Goal: Check status

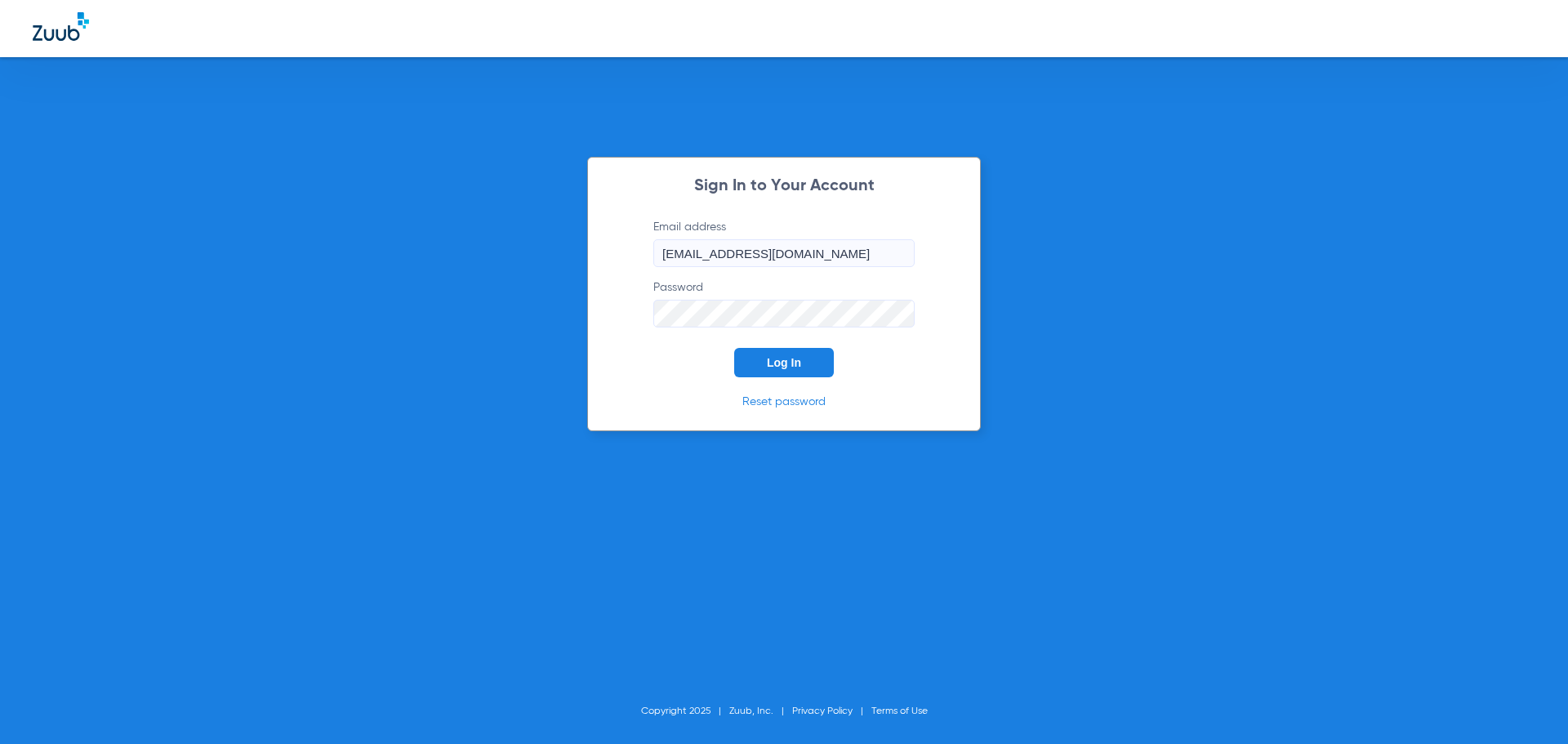
click at [795, 361] on span "Log In" at bounding box center [784, 363] width 34 height 13
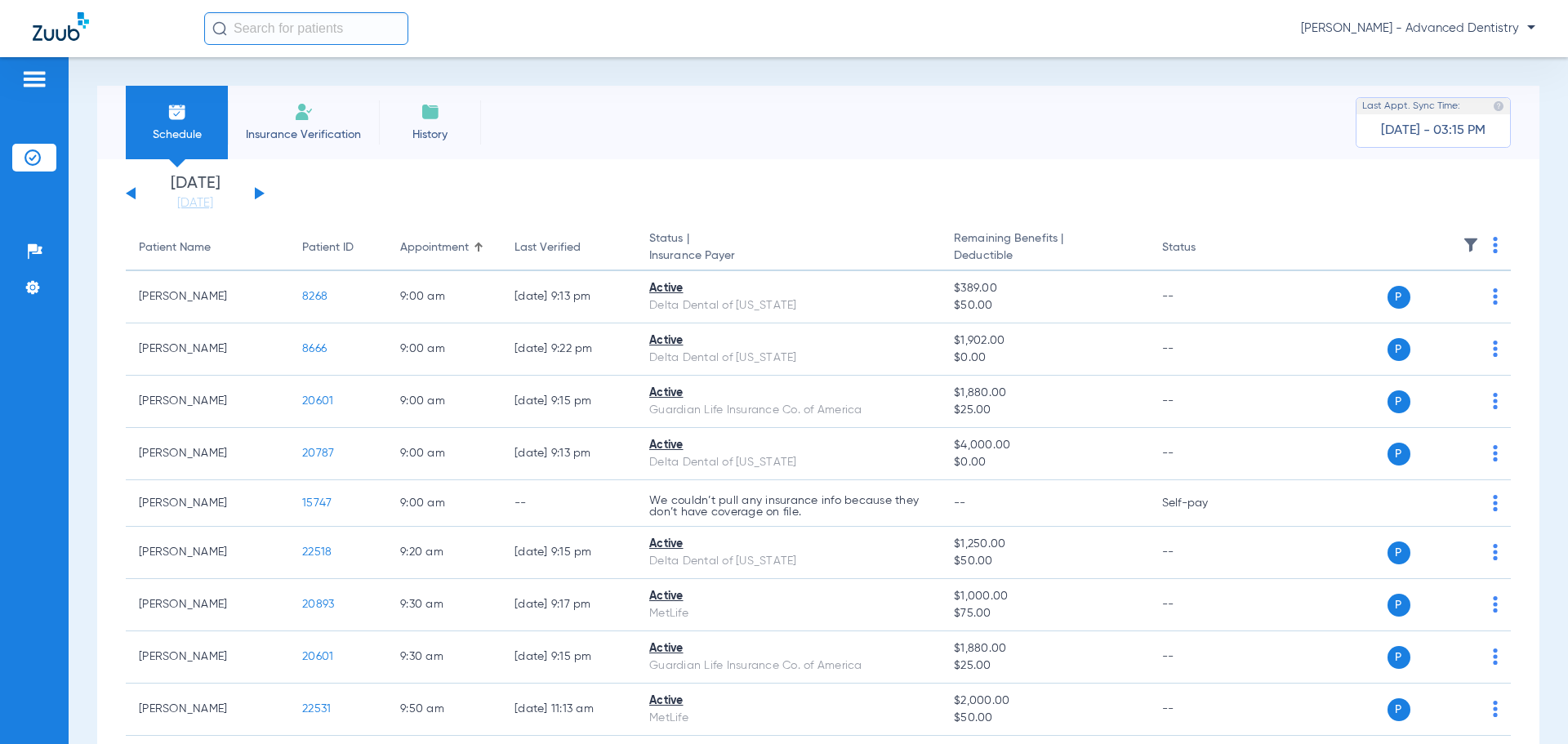
click at [255, 188] on button at bounding box center [260, 193] width 10 height 12
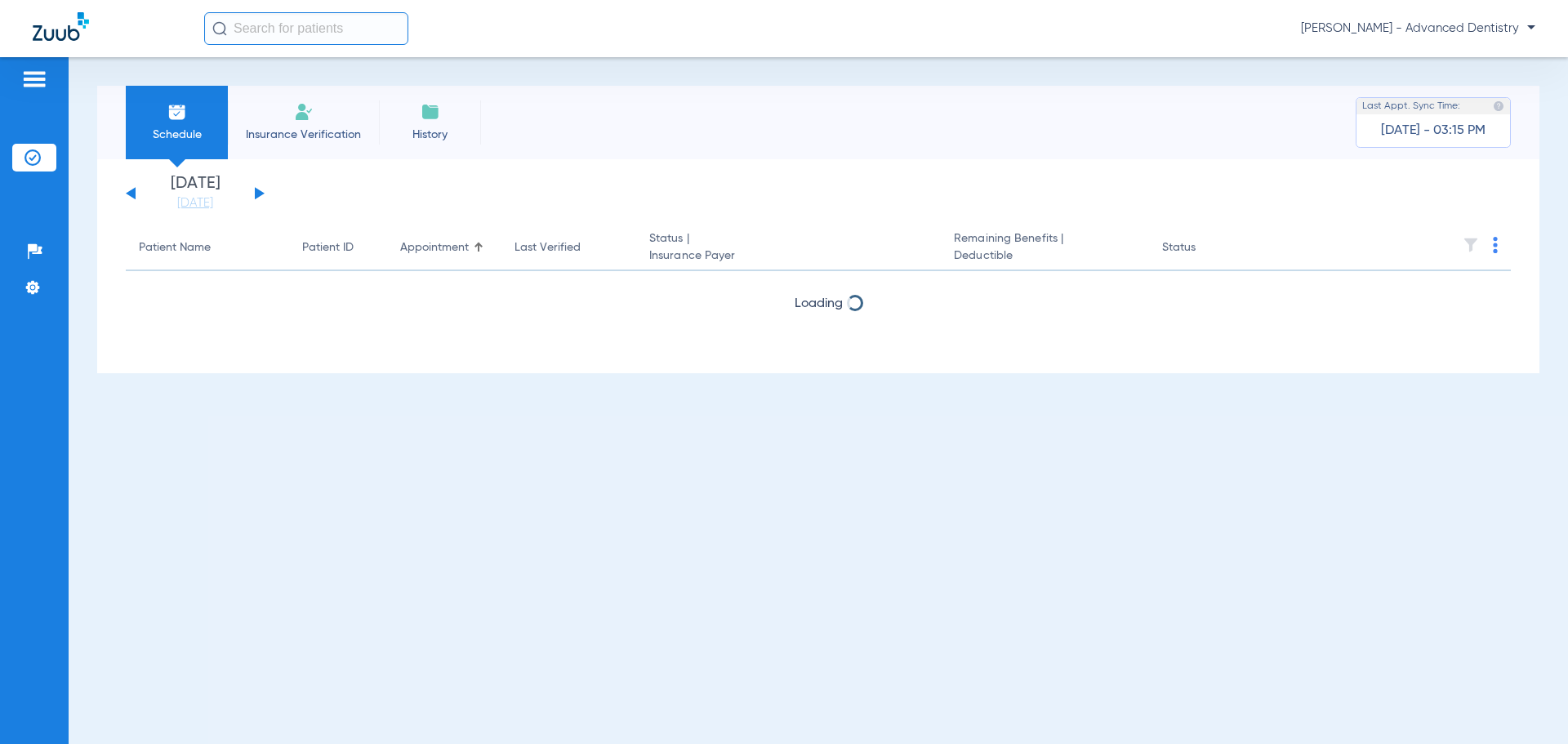
click at [255, 188] on button at bounding box center [260, 193] width 10 height 12
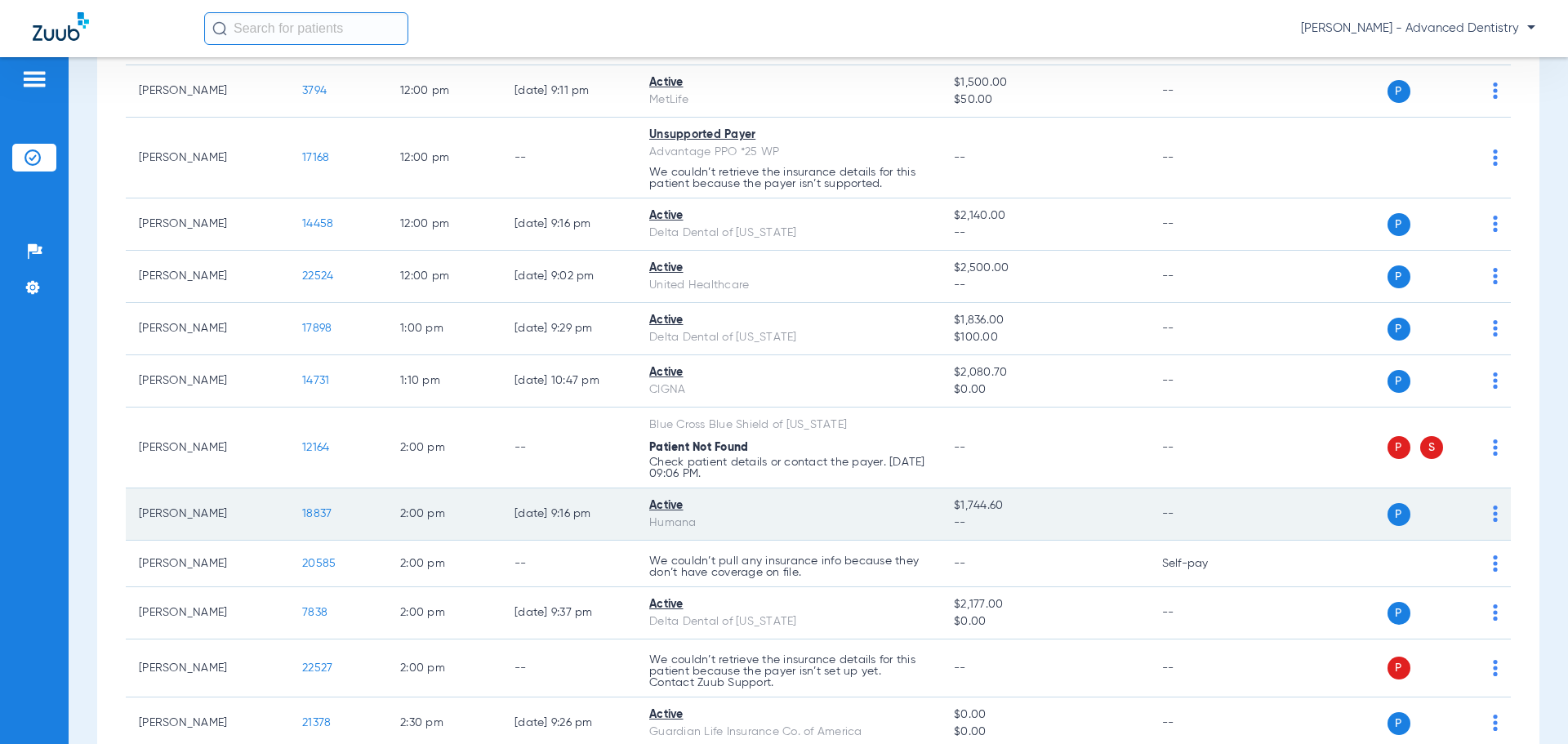
scroll to position [898, 0]
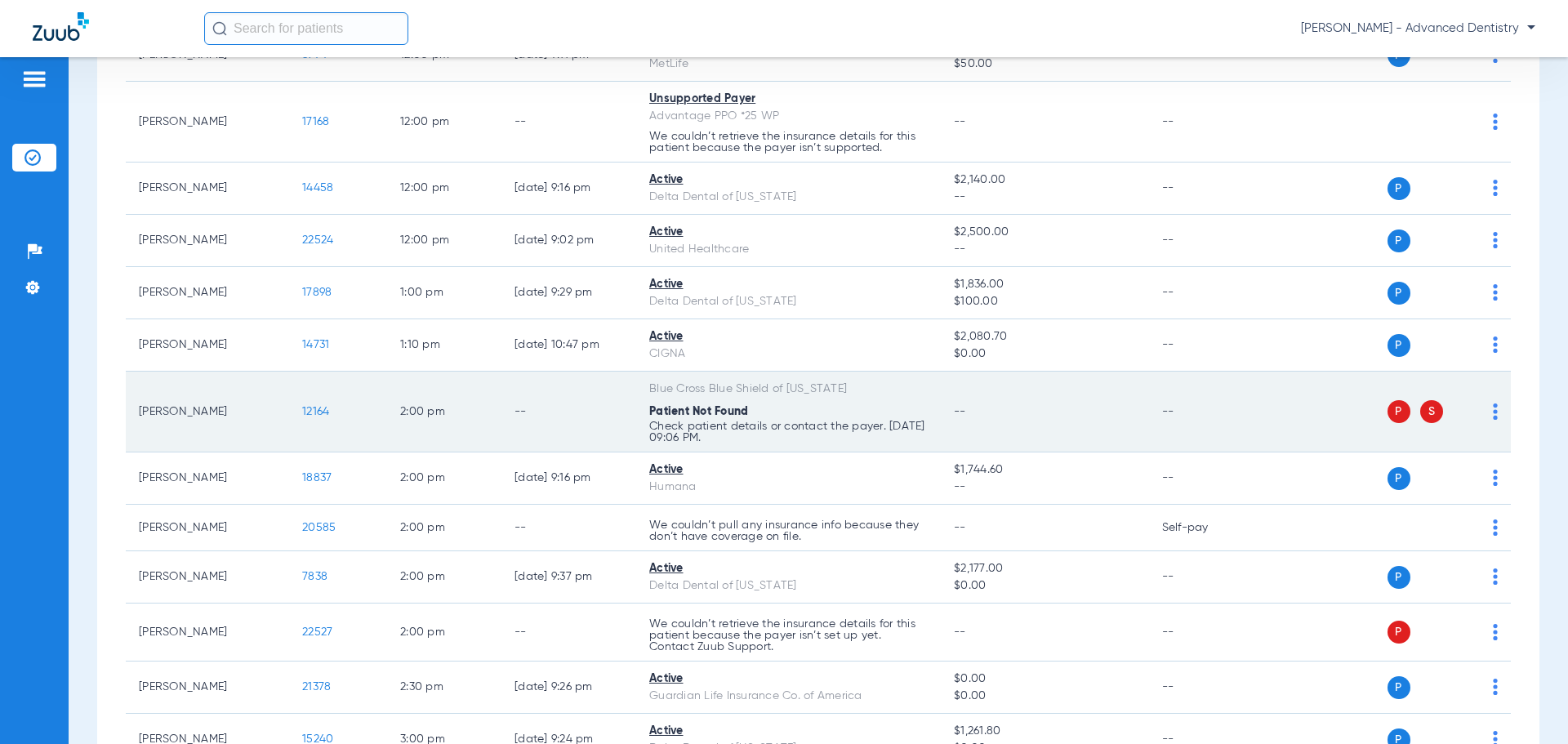
click at [831, 433] on p "Check patient details or contact the payer. [DATE] 09:06 PM." at bounding box center [789, 431] width 279 height 23
